Goal: Find specific page/section: Find specific page/section

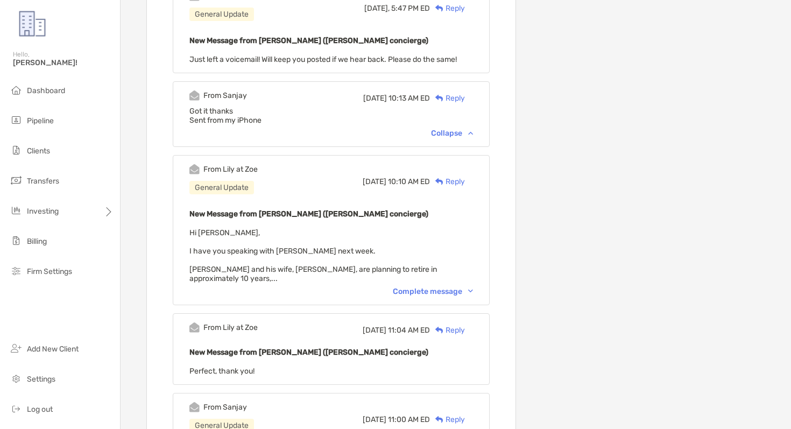
scroll to position [567, 0]
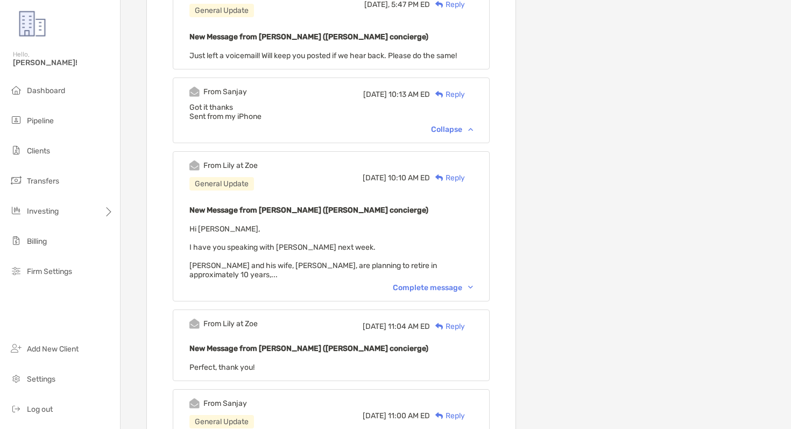
click at [460, 283] on div "Complete message" at bounding box center [433, 287] width 80 height 9
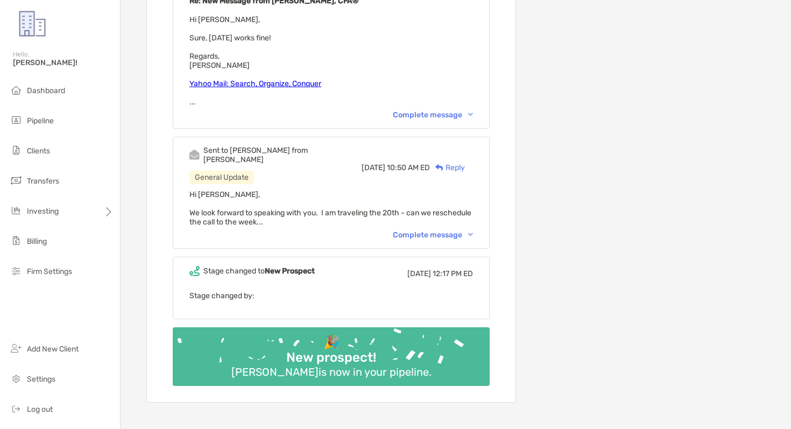
scroll to position [1343, 0]
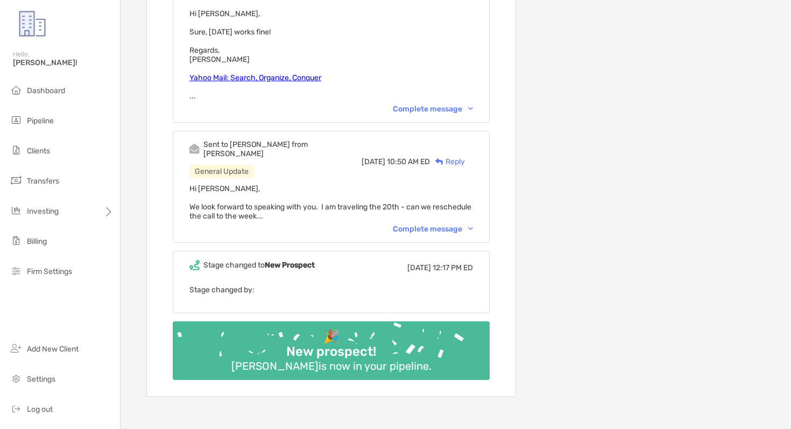
click at [456, 224] on div "Complete message" at bounding box center [433, 228] width 80 height 9
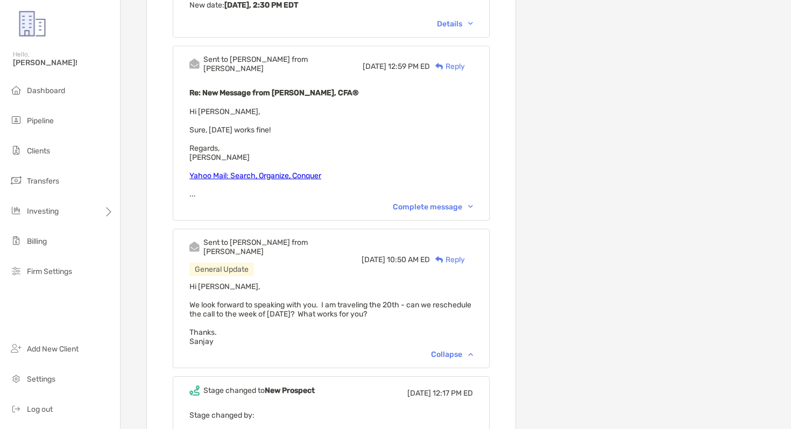
scroll to position [1244, 0]
click at [453, 203] on div "Complete message" at bounding box center [433, 207] width 80 height 9
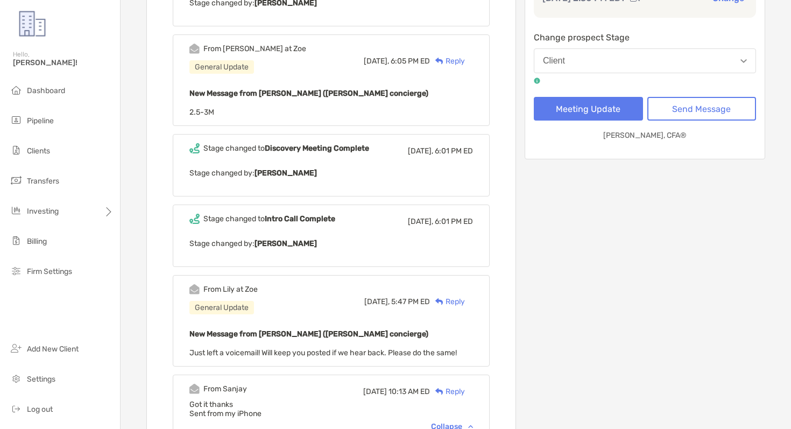
scroll to position [329, 0]
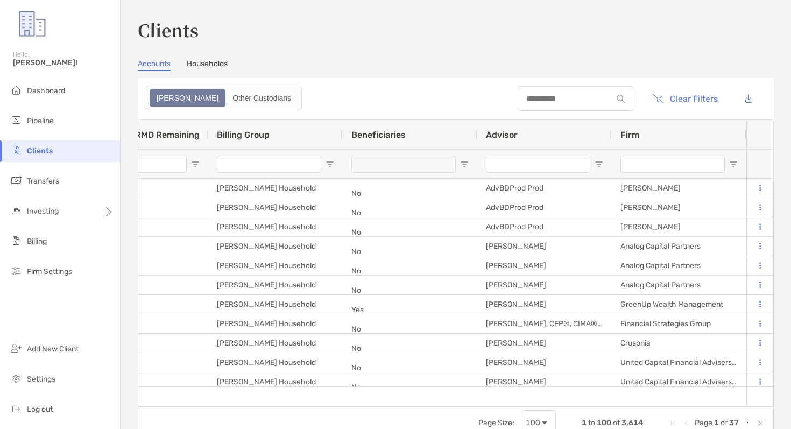
click at [642, 168] on input "Firm Filter Input" at bounding box center [672, 163] width 104 height 17
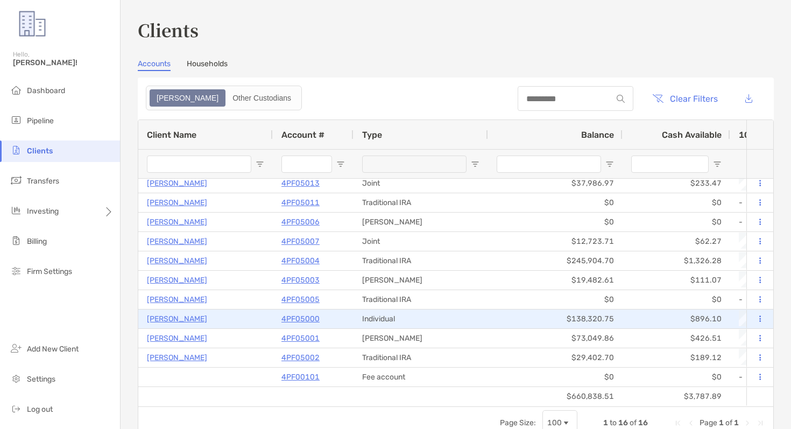
type input "*********"
click at [308, 319] on p "4PF05000" at bounding box center [300, 318] width 38 height 13
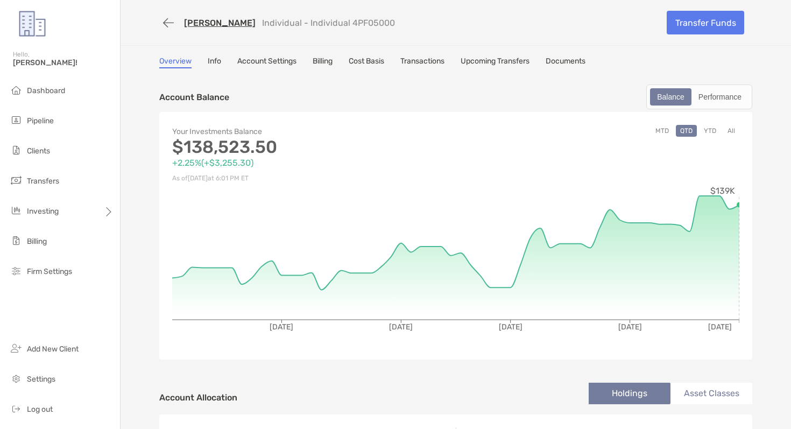
click at [573, 67] on link "Documents" at bounding box center [565, 62] width 40 height 12
click at [563, 61] on link "Documents" at bounding box center [565, 62] width 40 height 12
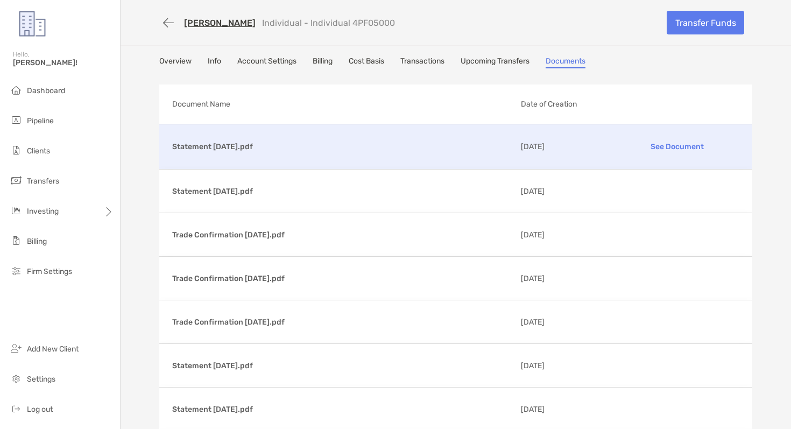
click at [654, 146] on p "See Document" at bounding box center [676, 146] width 125 height 19
